Goal: Task Accomplishment & Management: Use online tool/utility

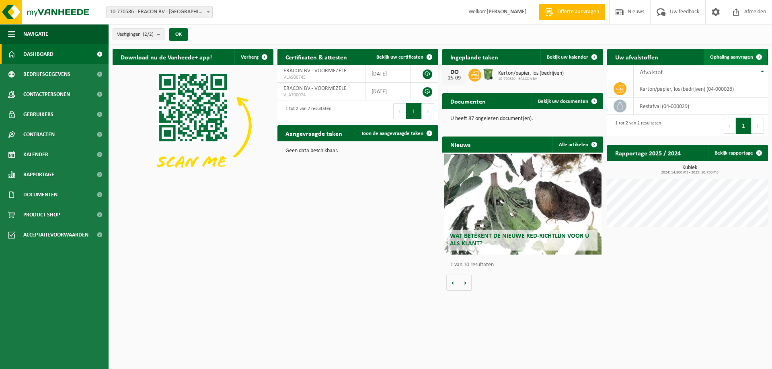
click at [738, 57] on span "Ophaling aanvragen" at bounding box center [731, 57] width 43 height 5
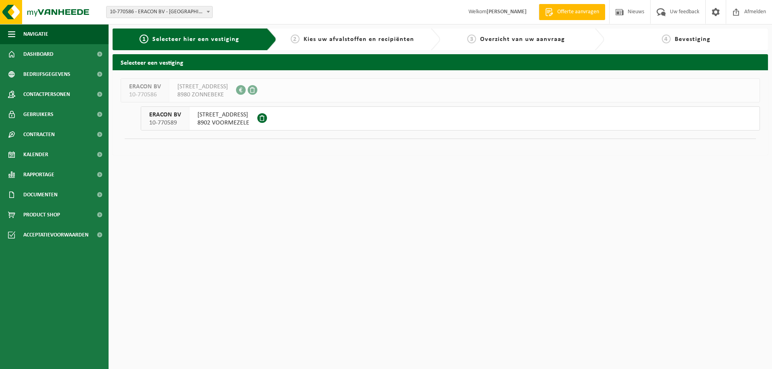
click at [181, 121] on div "ERACON BV 10-770589" at bounding box center [165, 118] width 48 height 23
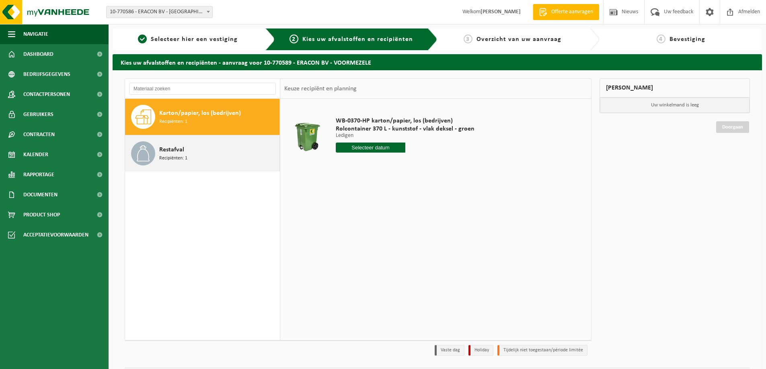
click at [184, 156] on span "Recipiënten: 1" at bounding box center [173, 159] width 28 height 8
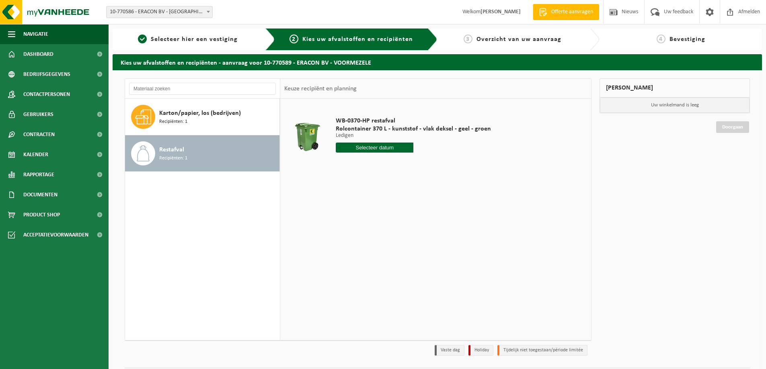
click at [361, 151] on input "text" at bounding box center [375, 148] width 78 height 10
click at [344, 244] on div "29" at bounding box center [343, 244] width 14 height 13
type input "Van [DATE]"
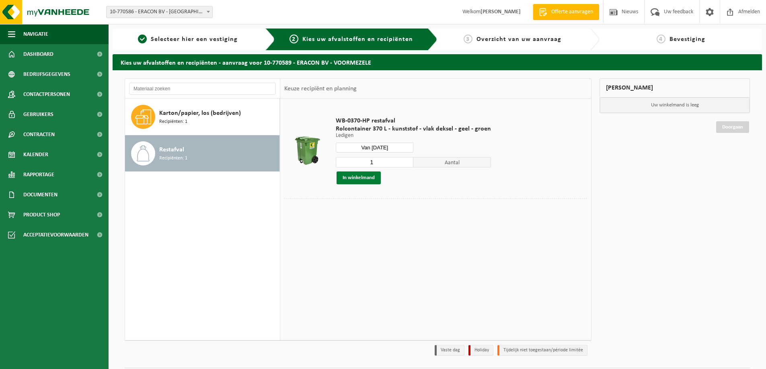
click at [373, 177] on button "In winkelmand" at bounding box center [358, 178] width 44 height 13
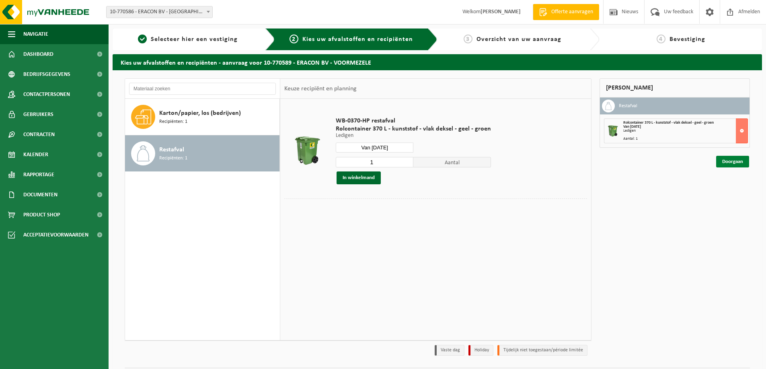
click at [727, 162] on link "Doorgaan" at bounding box center [732, 162] width 33 height 12
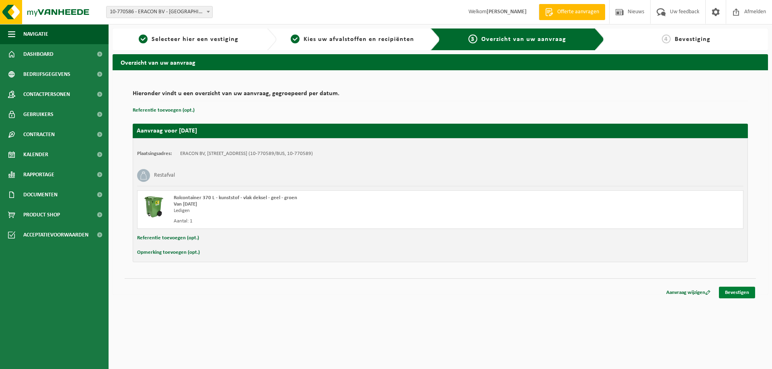
click at [745, 292] on link "Bevestigen" at bounding box center [737, 293] width 36 height 12
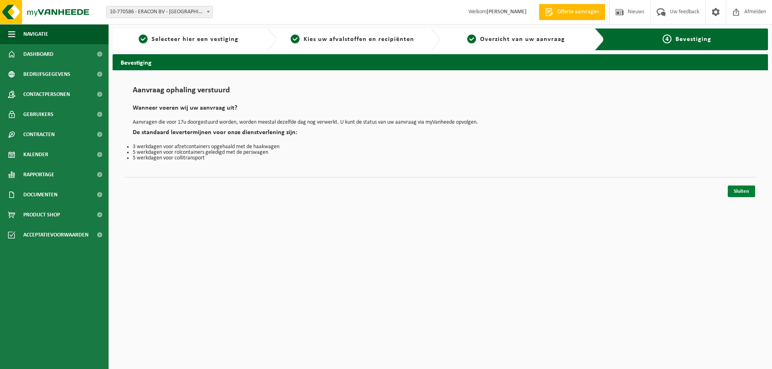
click at [740, 189] on link "Sluiten" at bounding box center [741, 192] width 27 height 12
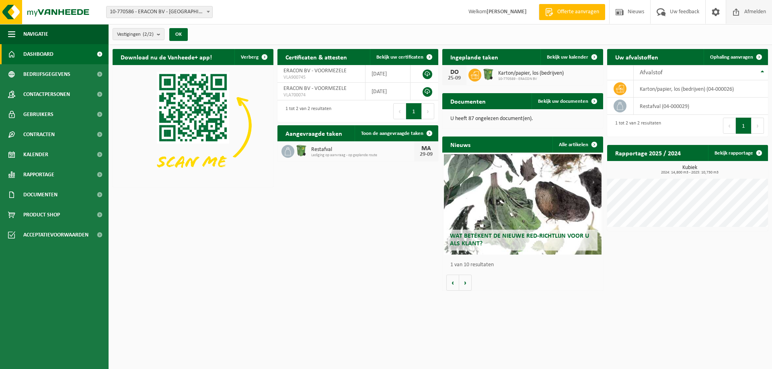
click at [750, 12] on span "Afmelden" at bounding box center [755, 12] width 26 height 24
